Goal: Information Seeking & Learning: Find specific page/section

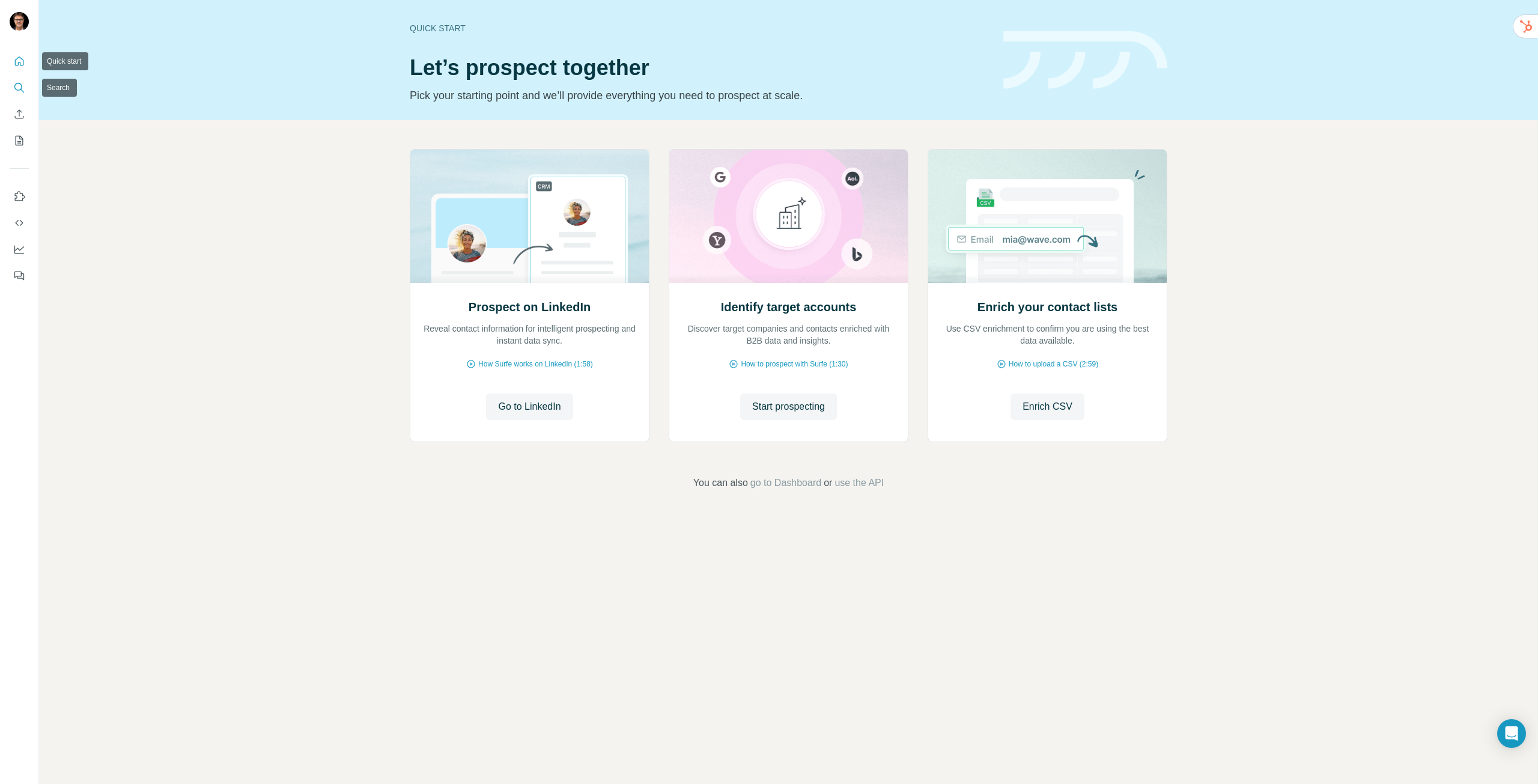
click at [25, 83] on button "Search" at bounding box center [19, 88] width 19 height 22
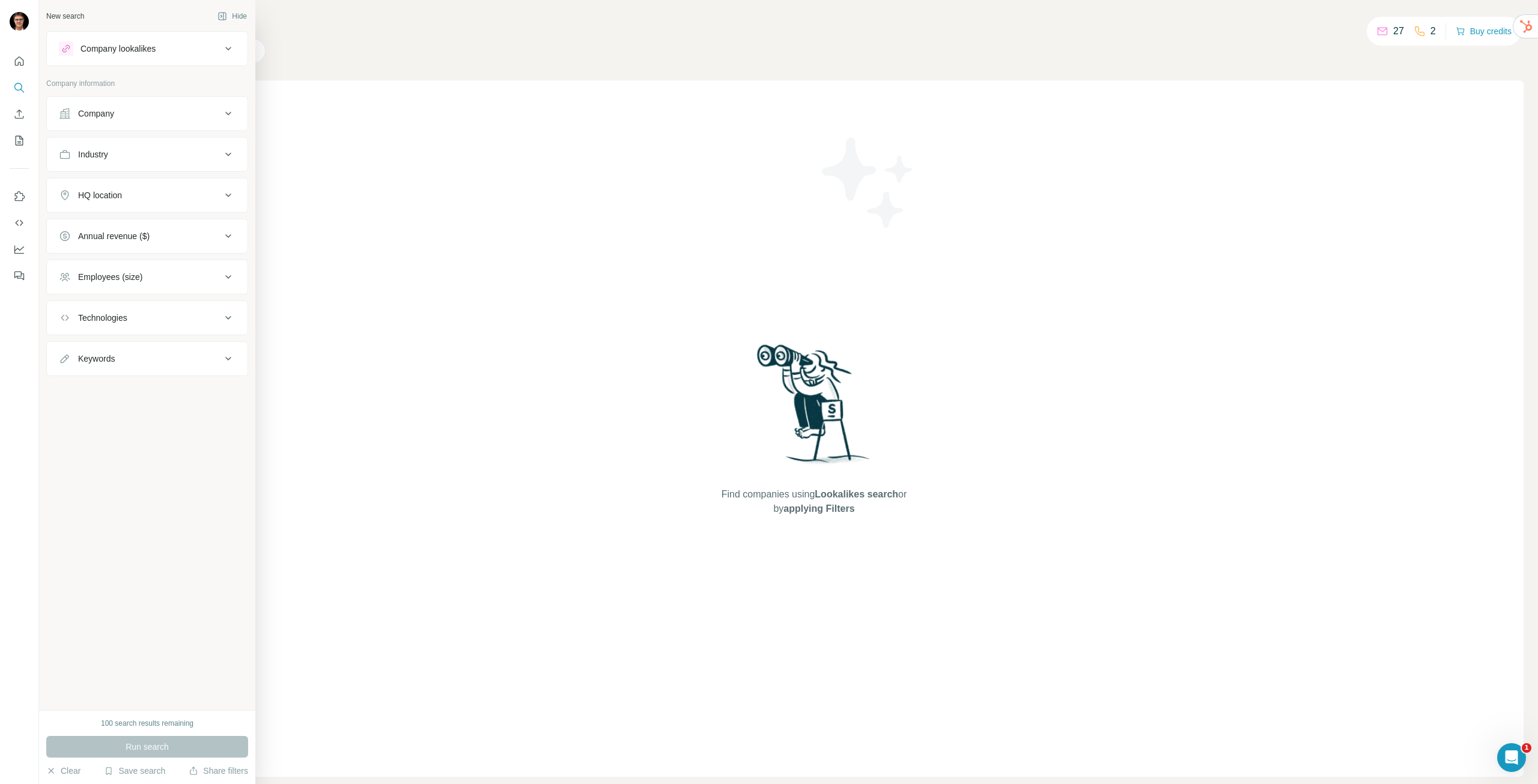
click at [193, 280] on div "Employees (size)" at bounding box center [140, 276] width 162 height 12
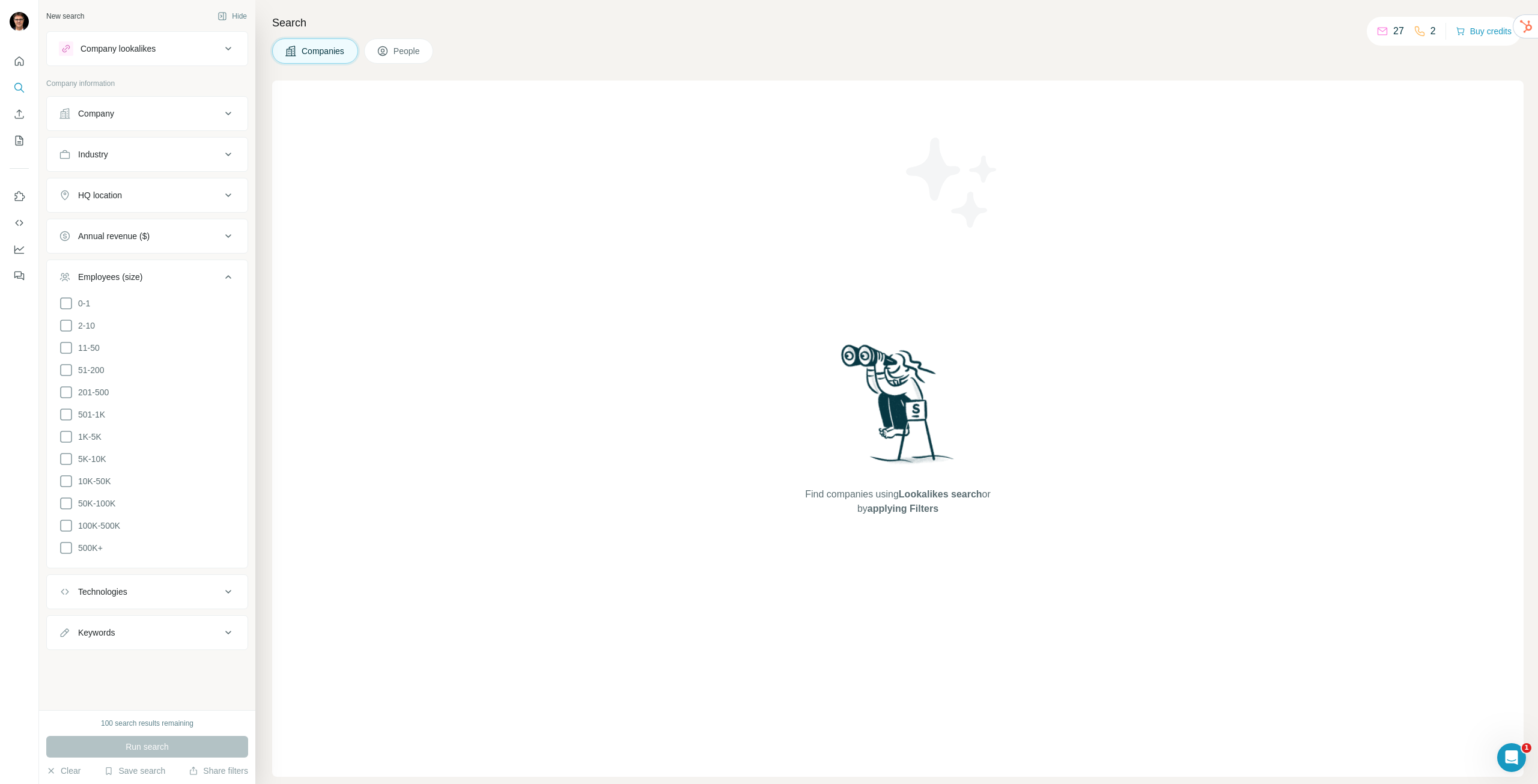
click at [319, 235] on div "Find companies using Lookalikes search or by applying Filters" at bounding box center [898, 429] width 1252 height 696
click at [228, 271] on icon at bounding box center [228, 276] width 14 height 14
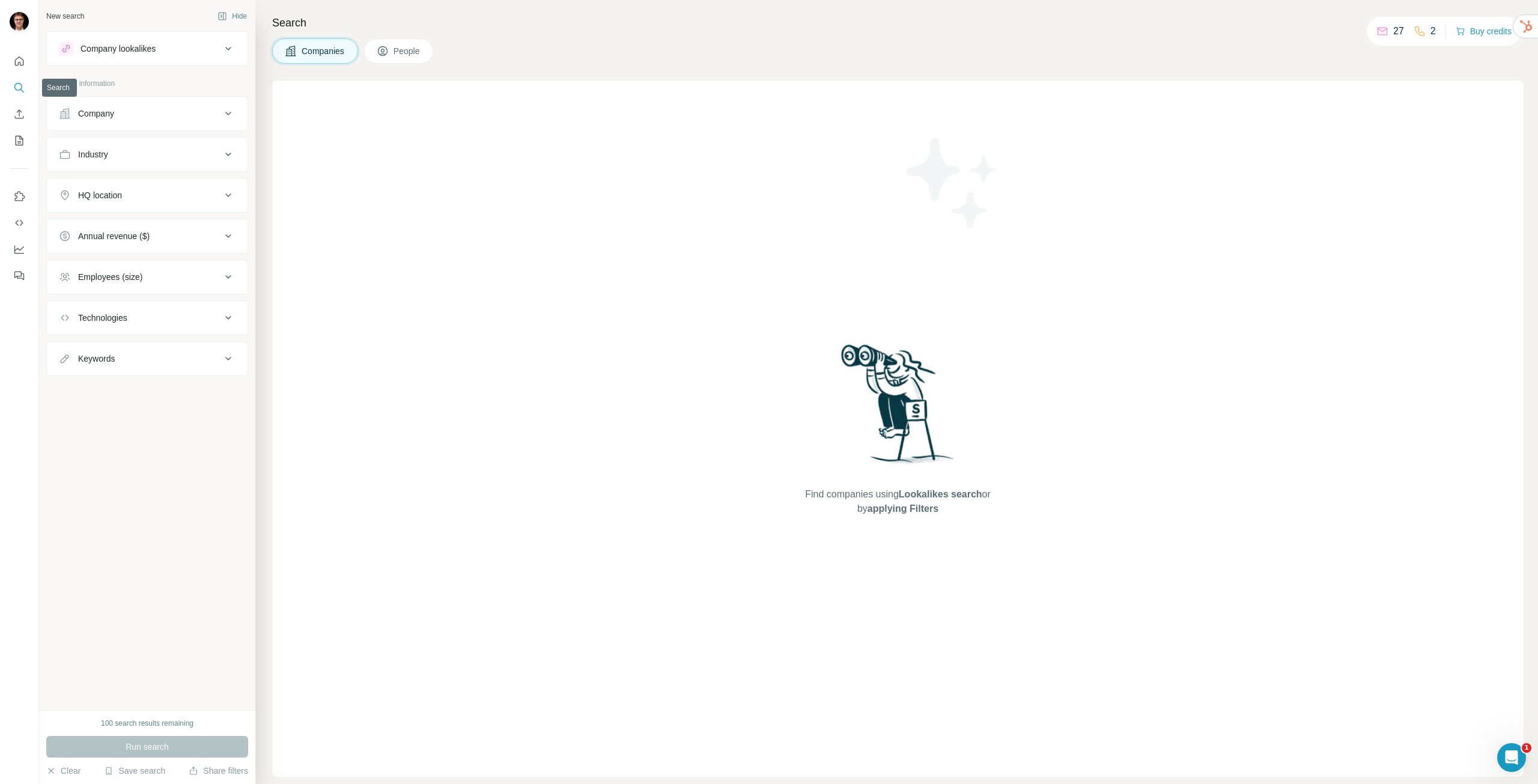
click at [21, 91] on icon "Search" at bounding box center [19, 87] width 12 height 12
click at [18, 65] on icon "Quick start" at bounding box center [19, 61] width 9 height 9
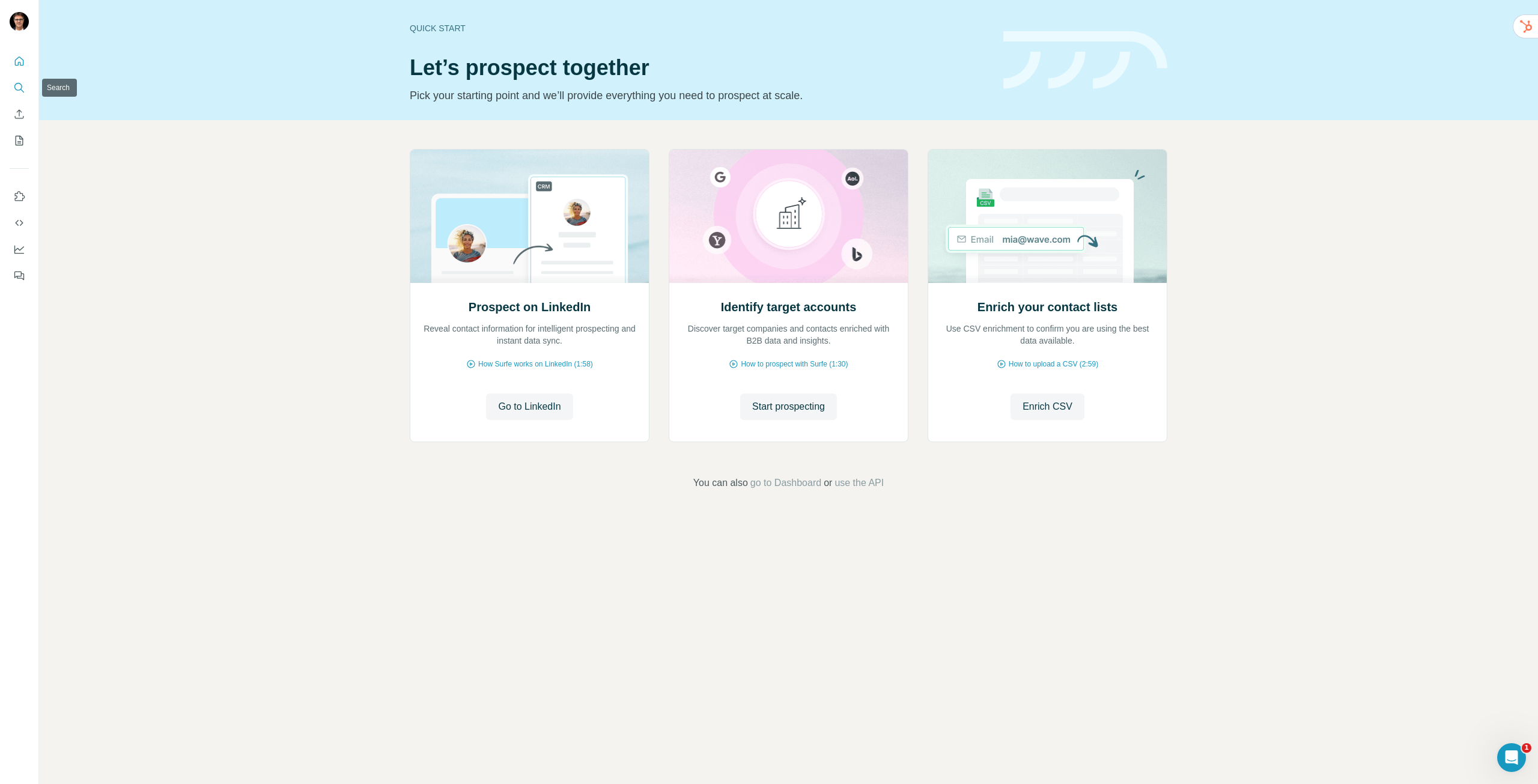
click at [16, 88] on icon "Search" at bounding box center [19, 87] width 12 height 12
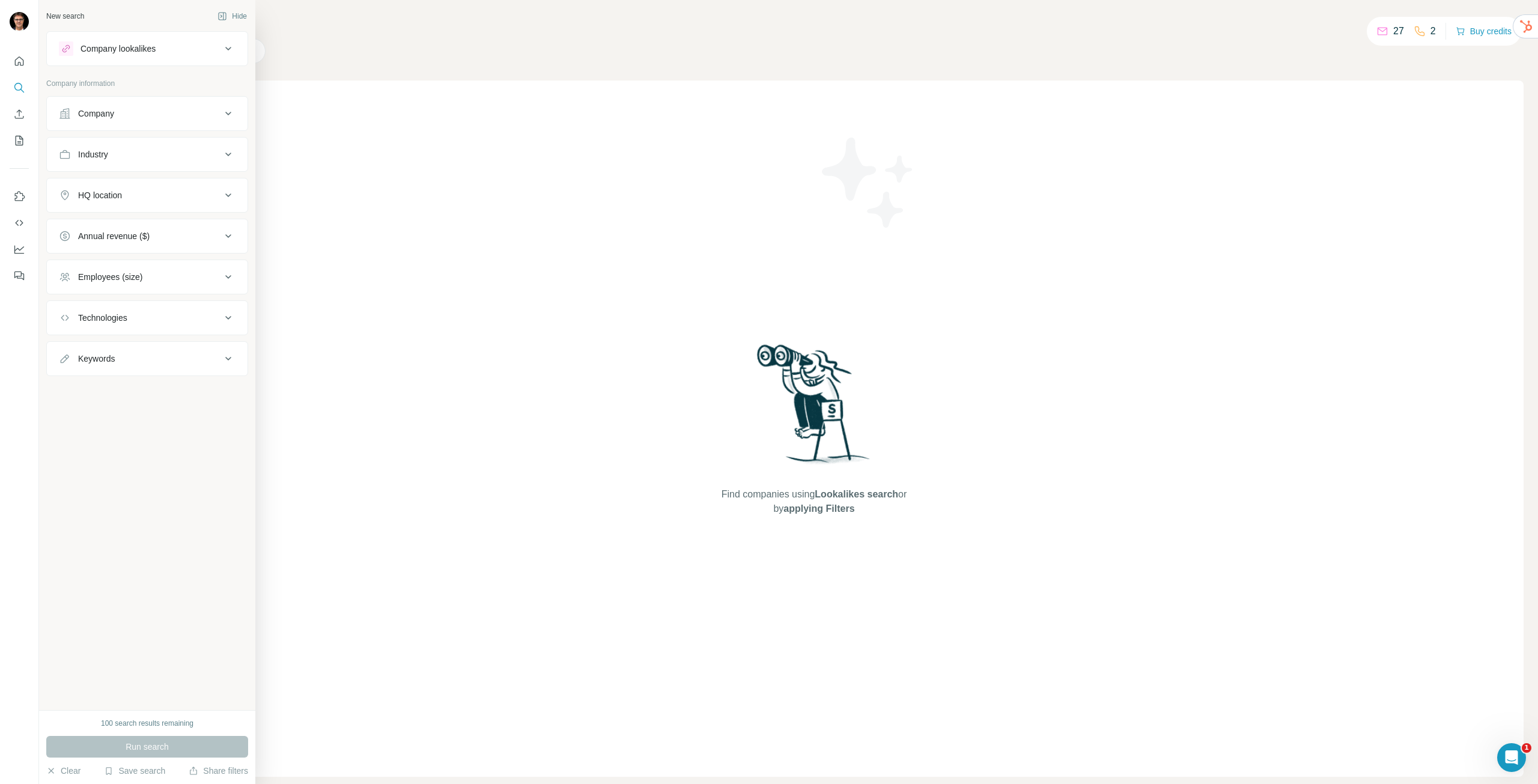
click at [172, 745] on div "Run search" at bounding box center [147, 746] width 202 height 22
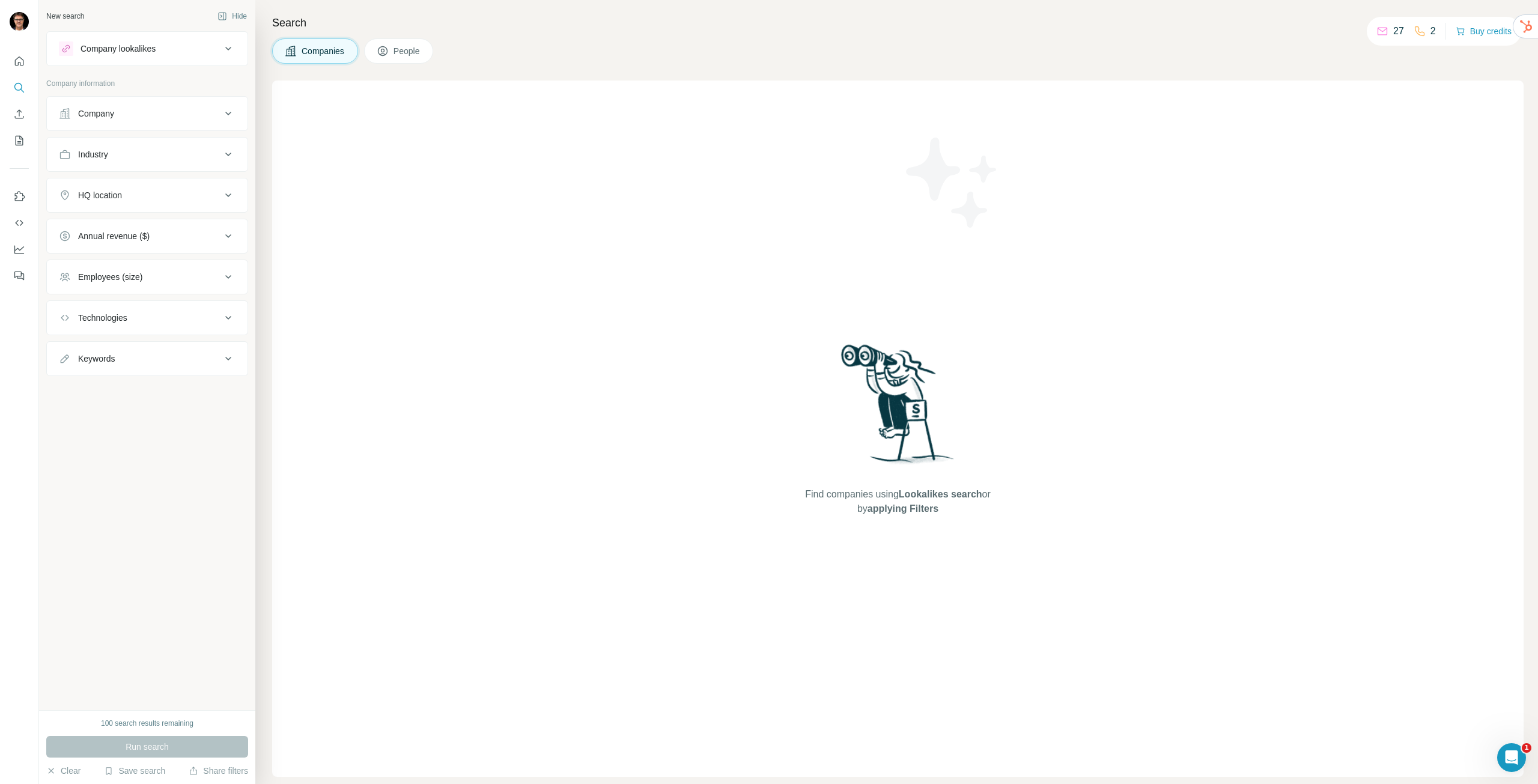
click at [196, 112] on div "Company" at bounding box center [140, 113] width 162 height 12
click at [168, 142] on input "text" at bounding box center [147, 144] width 176 height 22
type input "*****"
click at [145, 171] on div "Puren [DOMAIN_NAME]" at bounding box center [147, 176] width 171 height 32
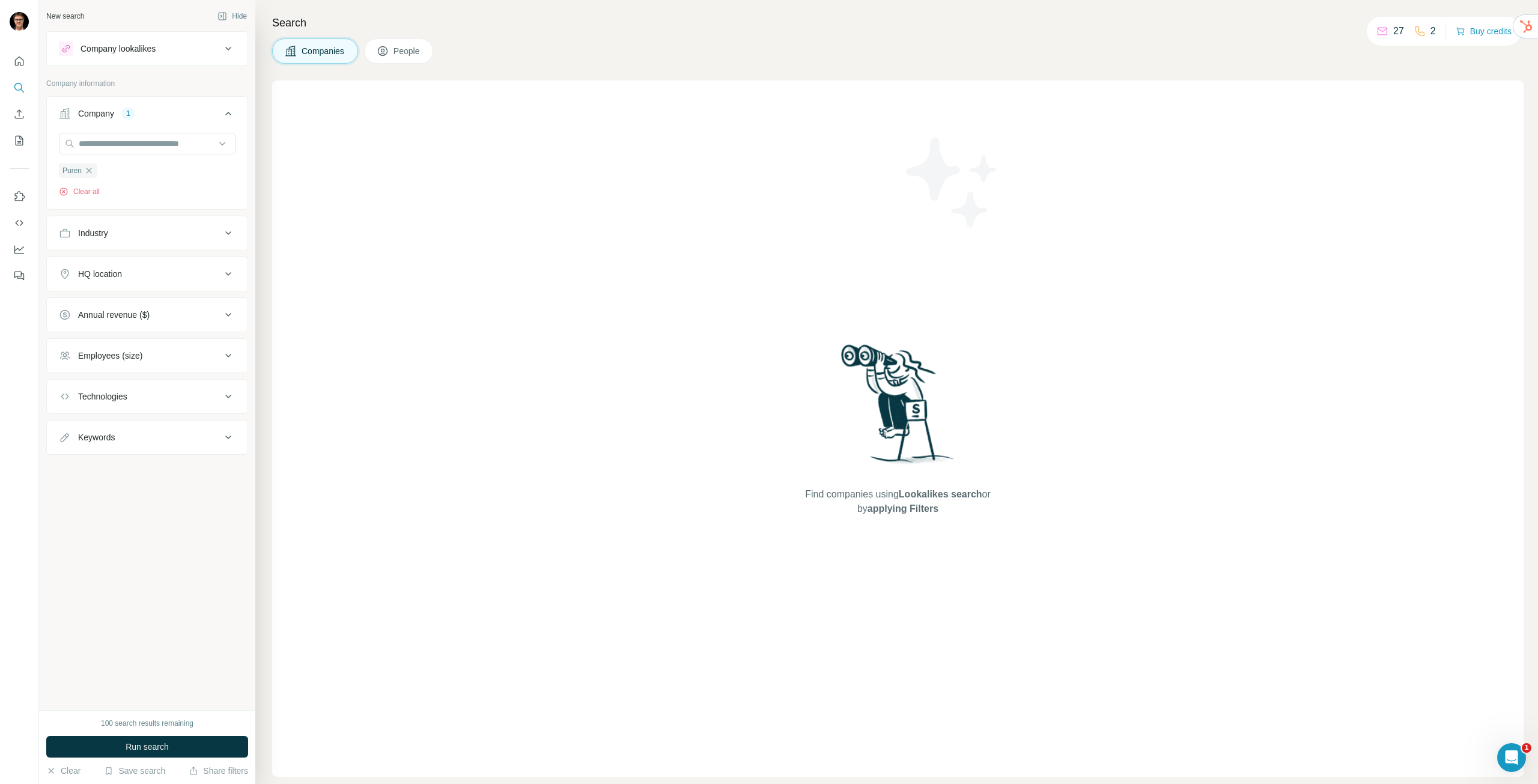
click at [147, 355] on div "Employees (size)" at bounding box center [140, 355] width 162 height 12
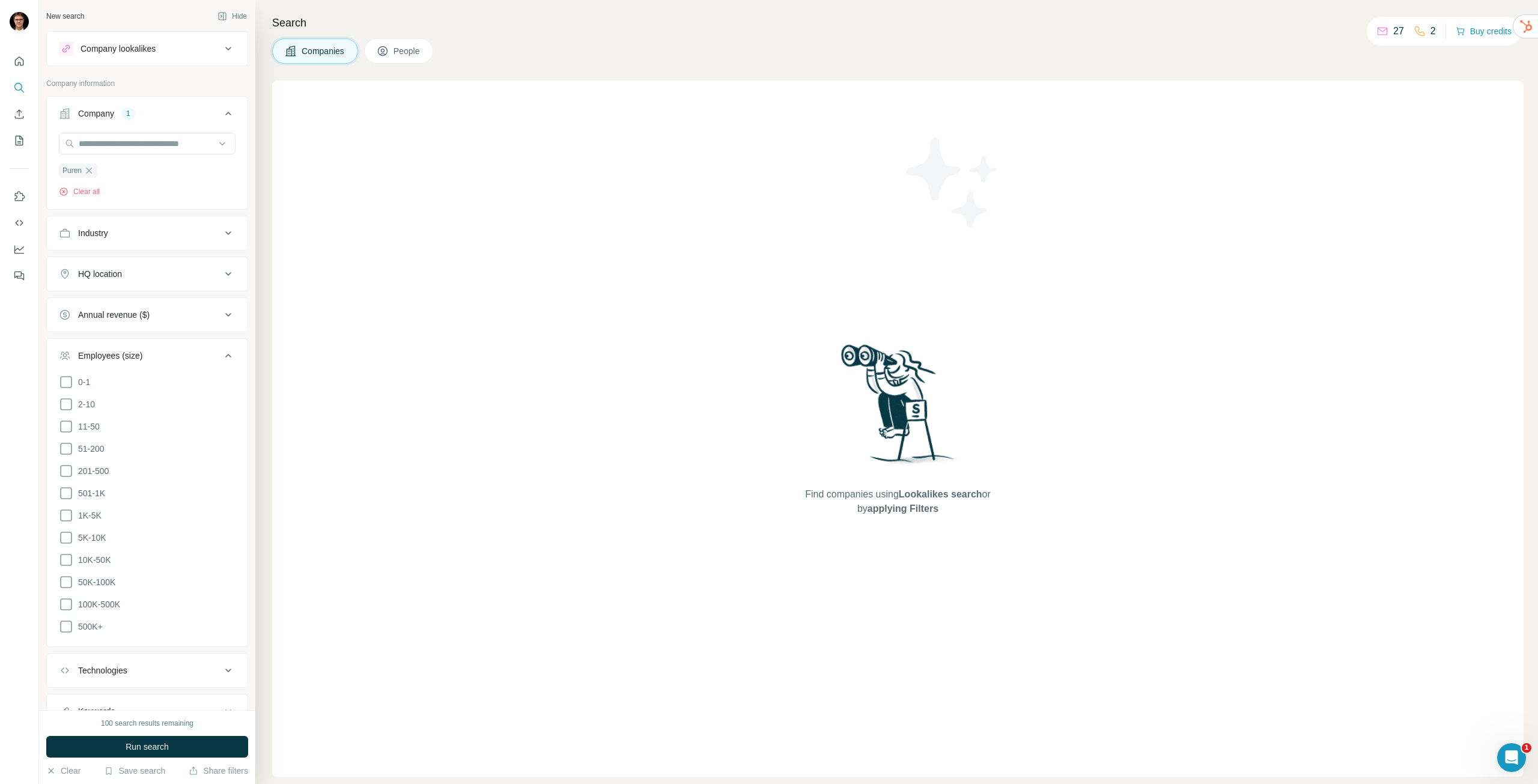
click at [134, 357] on div "Employees (size)" at bounding box center [110, 355] width 64 height 12
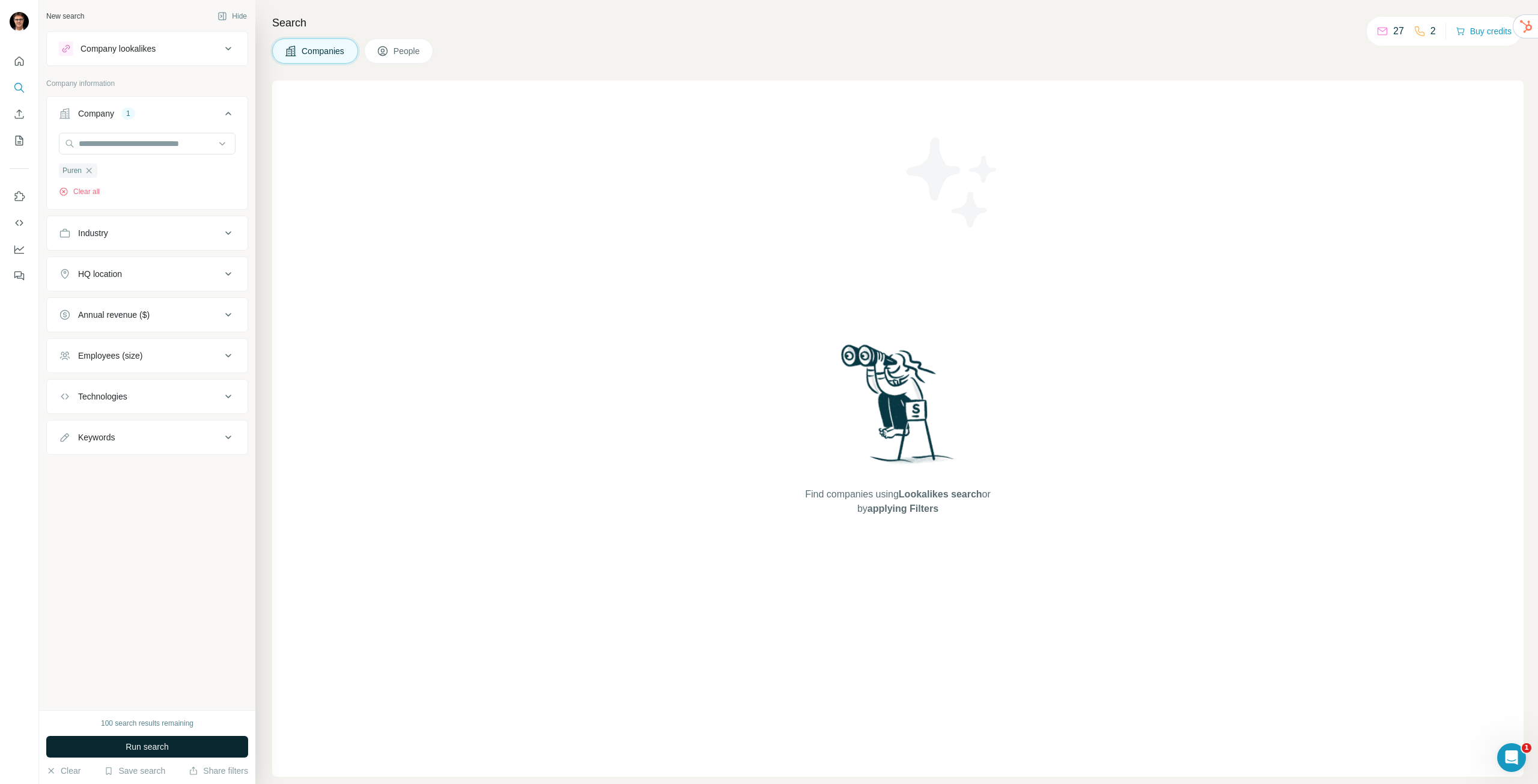
click at [167, 747] on span "Run search" at bounding box center [147, 746] width 43 height 12
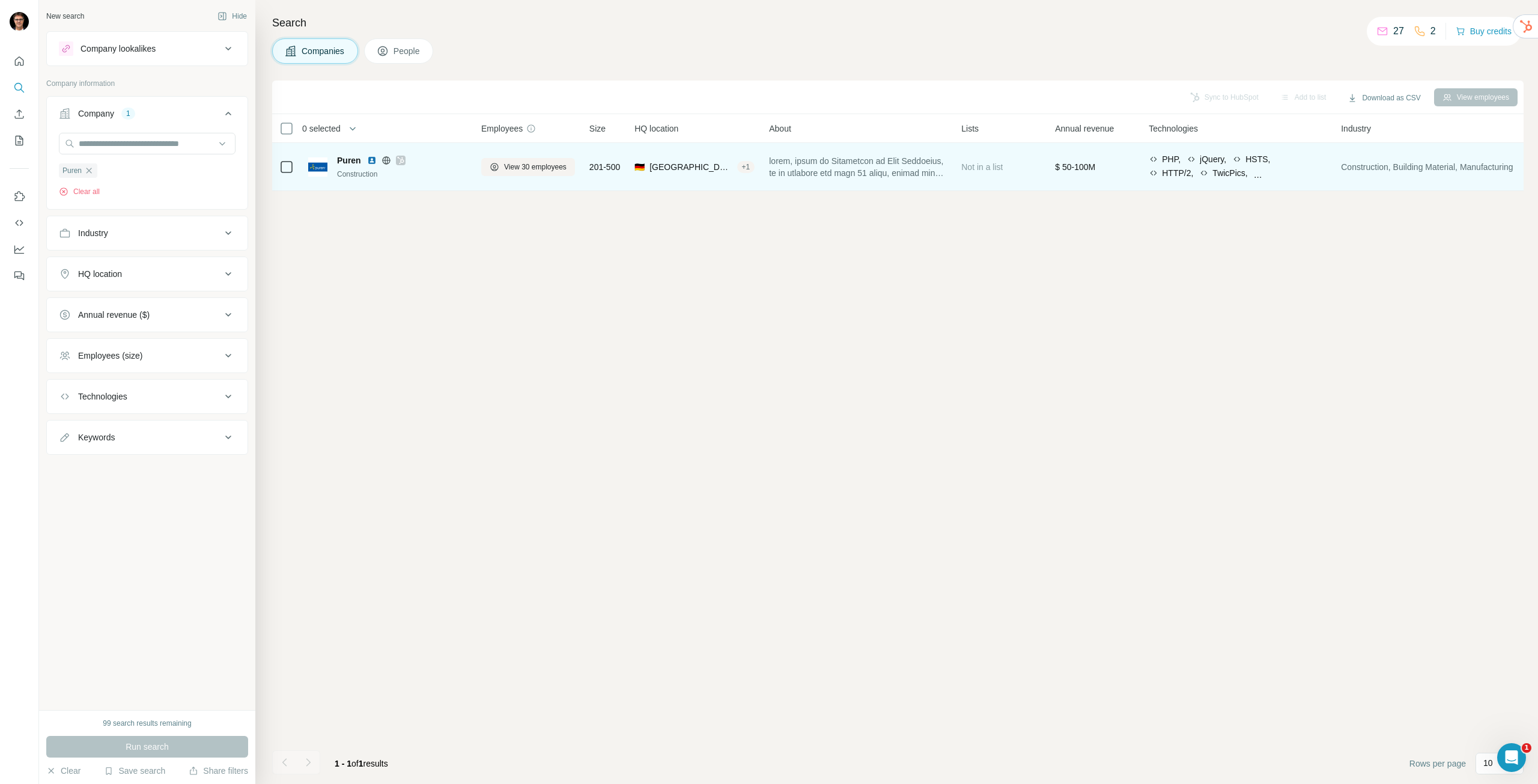
click at [352, 162] on span "Puren" at bounding box center [349, 160] width 24 height 12
click at [326, 166] on img at bounding box center [318, 166] width 19 height 19
click at [533, 165] on span "View 30 employees" at bounding box center [535, 166] width 63 height 11
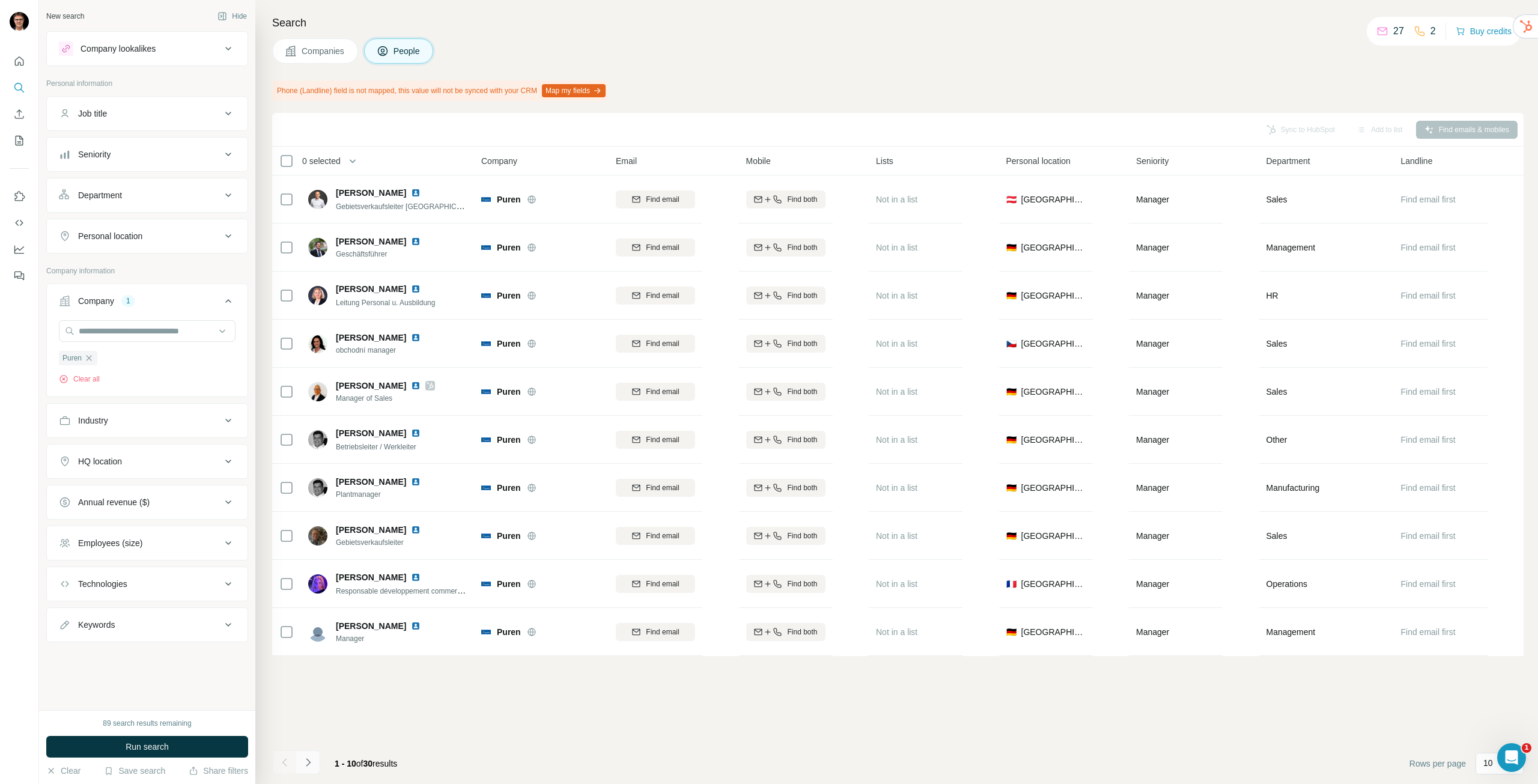
click at [308, 757] on icon "Navigate to next page" at bounding box center [308, 762] width 12 height 12
click at [318, 757] on button "Navigate to next page" at bounding box center [308, 762] width 24 height 24
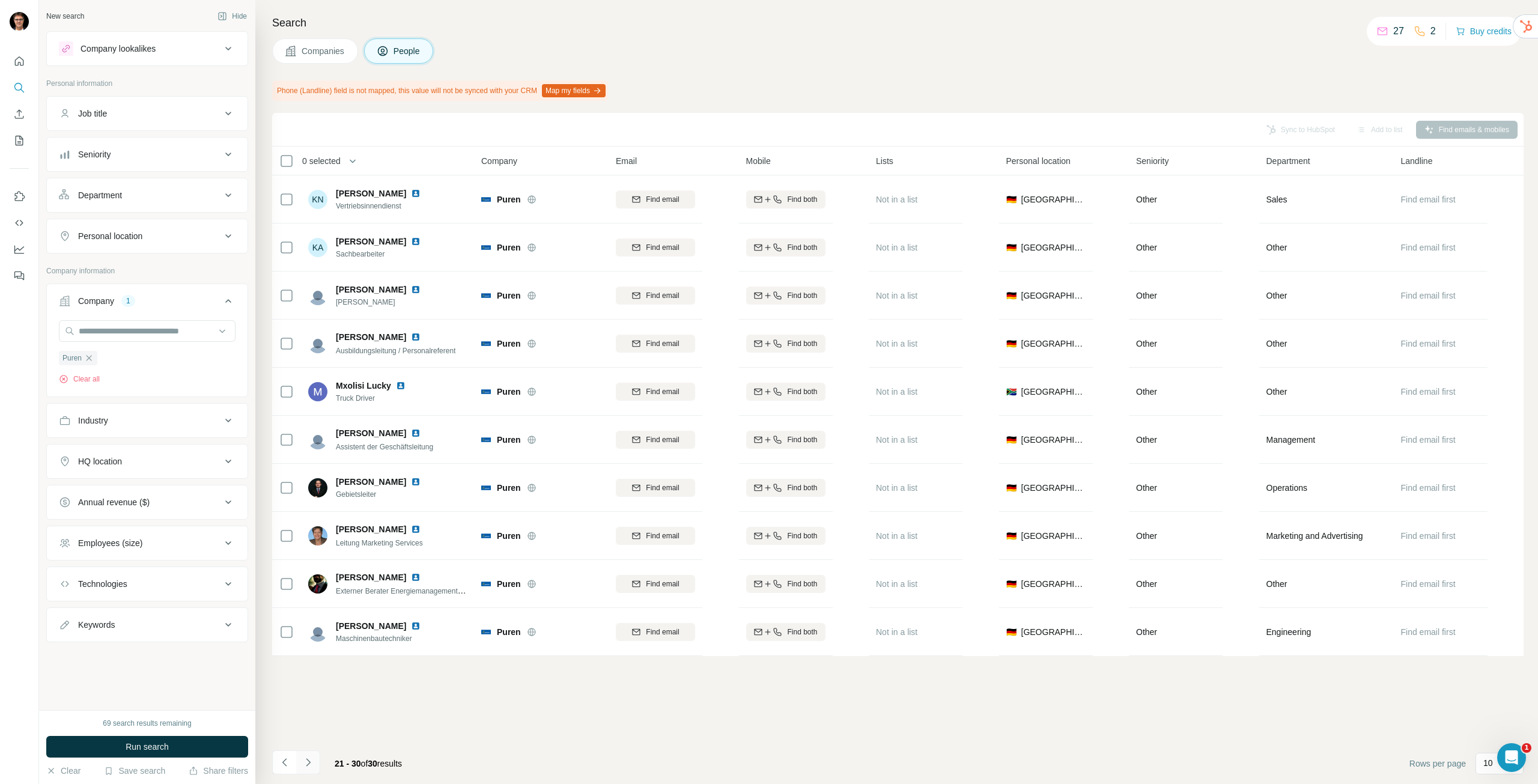
click at [314, 760] on icon "Navigate to next page" at bounding box center [308, 762] width 12 height 12
